Goal: Information Seeking & Learning: Learn about a topic

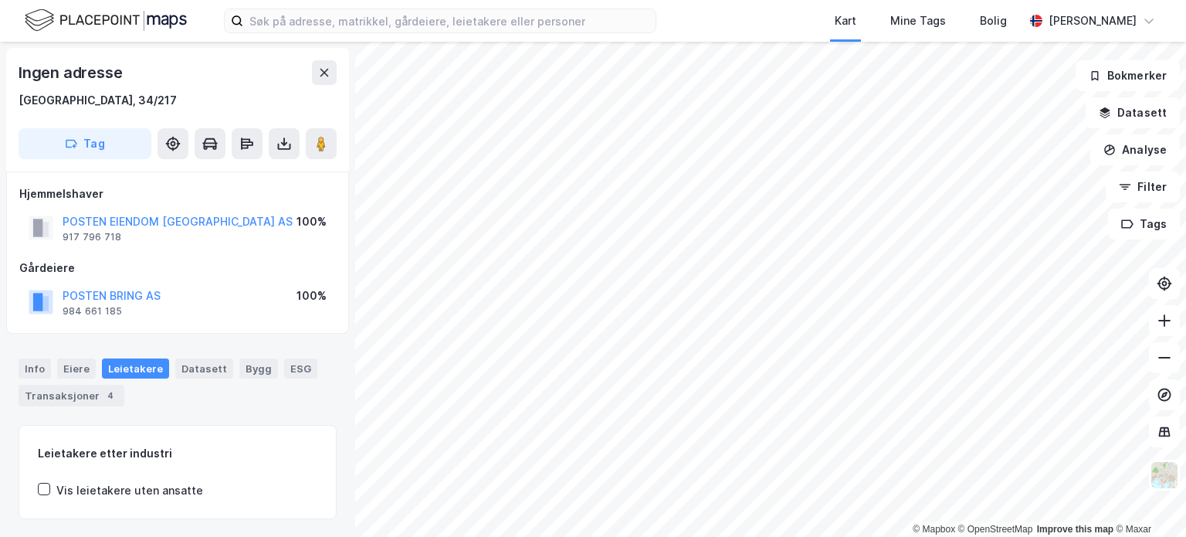
drag, startPoint x: 15, startPoint y: 315, endPoint x: -1, endPoint y: 324, distance: 17.6
click at [0, 324] on html "Kart Mine Tags Bolig [PERSON_NAME] © Mapbox © OpenStreetMap Improve this map © …" at bounding box center [593, 268] width 1186 height 537
